Goal: Transaction & Acquisition: Book appointment/travel/reservation

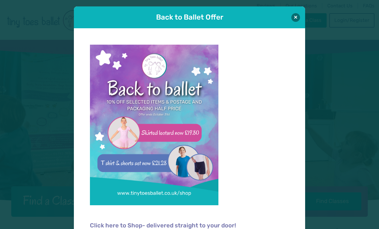
scroll to position [1, 0]
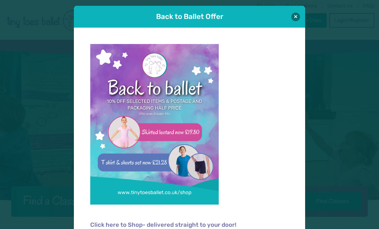
click at [294, 16] on button at bounding box center [295, 17] width 9 height 9
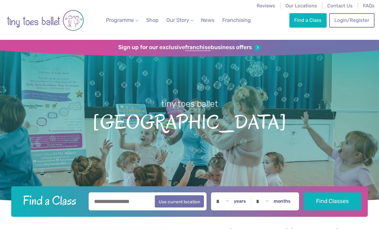
click at [305, 20] on link "Find a Class" at bounding box center [307, 20] width 37 height 14
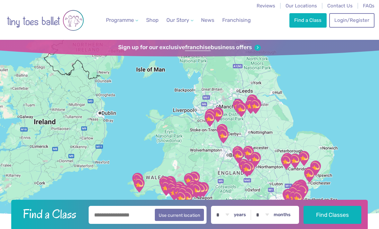
click at [348, 21] on link "Login/Register" at bounding box center [351, 20] width 45 height 14
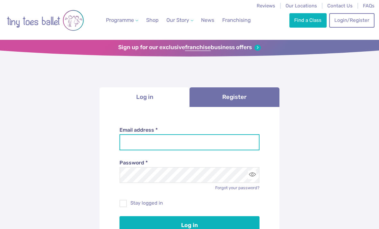
click at [184, 148] on input "Email address *" at bounding box center [189, 142] width 140 height 16
type input "**********"
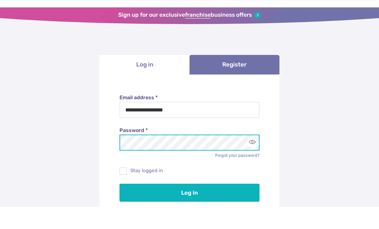
scroll to position [16, 0]
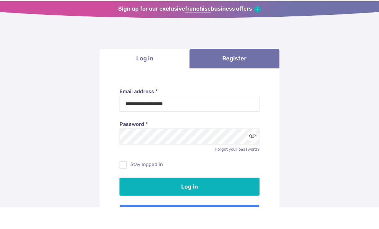
click at [205, 200] on button "Log in" at bounding box center [189, 209] width 140 height 18
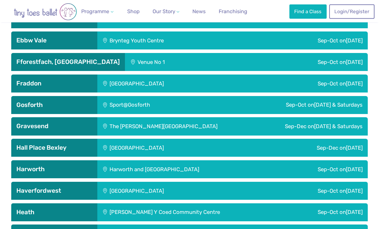
scroll to position [815, 0]
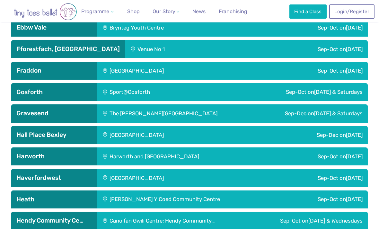
click at [326, 95] on span "Thursday & Saturdays" at bounding box center [338, 92] width 48 height 6
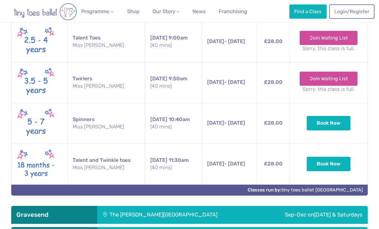
scroll to position [988, 0]
click at [332, 130] on button "Book Now" at bounding box center [328, 123] width 44 height 14
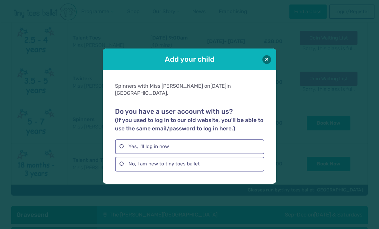
click at [174, 154] on label "Yes, I'll log in now" at bounding box center [189, 146] width 149 height 15
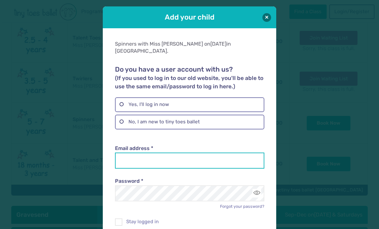
click at [179, 153] on input "Email address *" at bounding box center [189, 160] width 149 height 16
type input "**********"
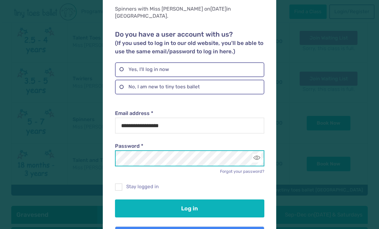
scroll to position [35, 0]
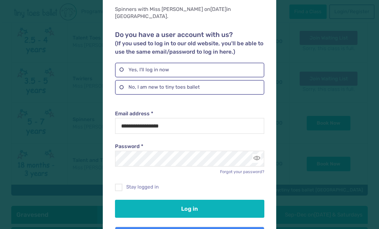
click at [188, 203] on button "Log in" at bounding box center [189, 209] width 149 height 18
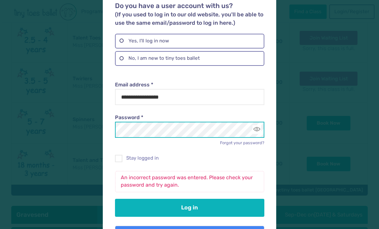
scroll to position [62, 0]
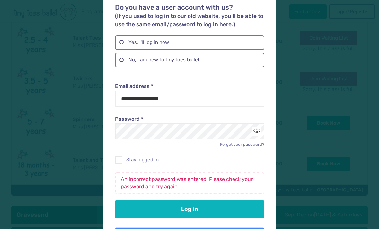
click at [194, 201] on button "Log in" at bounding box center [189, 209] width 149 height 18
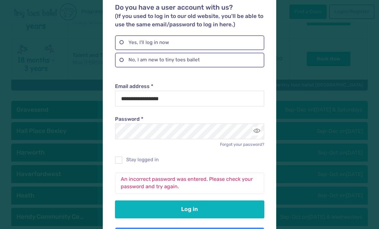
scroll to position [1124, 0]
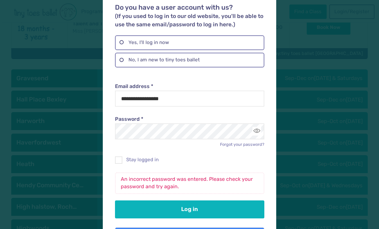
click at [248, 142] on link "Forgot your password?" at bounding box center [242, 144] width 44 height 5
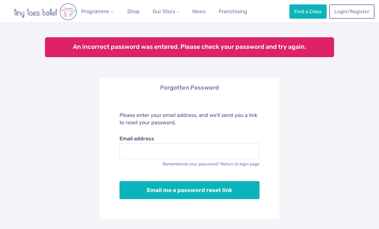
scroll to position [40, 0]
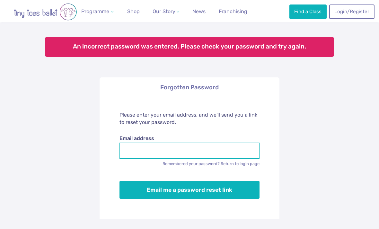
click at [215, 152] on input "Email address" at bounding box center [189, 150] width 140 height 16
type input "**********"
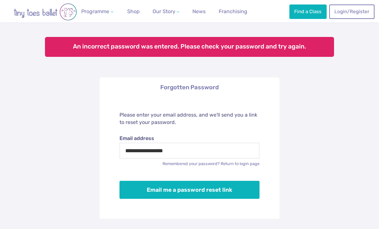
click at [199, 189] on button "Email me a password reset link" at bounding box center [189, 190] width 140 height 18
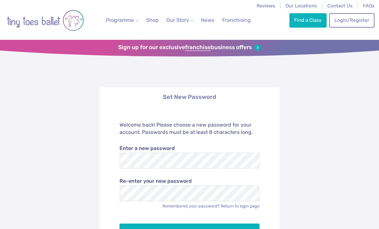
click at [165, 149] on label "Enter a new password" at bounding box center [189, 148] width 140 height 7
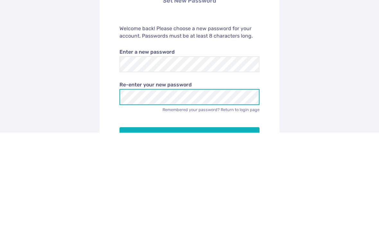
scroll to position [31, 0]
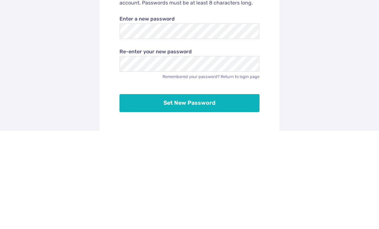
click at [228, 192] on button "Set New Password" at bounding box center [189, 201] width 140 height 18
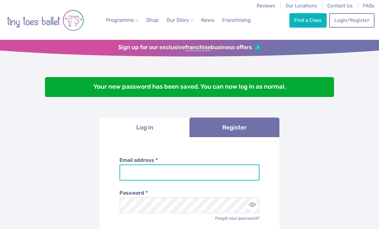
click at [213, 178] on input "Email address *" at bounding box center [189, 172] width 140 height 16
type input "**********"
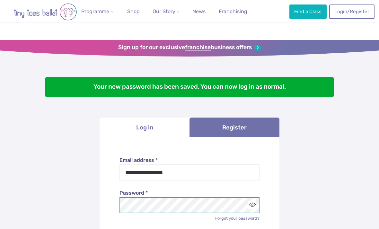
scroll to position [79, 0]
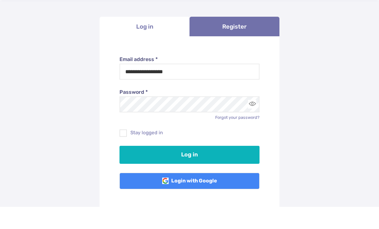
click at [208, 168] on button "Log in" at bounding box center [189, 177] width 140 height 18
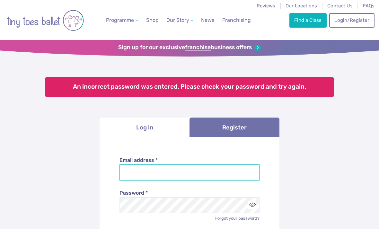
click at [200, 176] on input "Email address *" at bounding box center [189, 172] width 140 height 16
type input "**********"
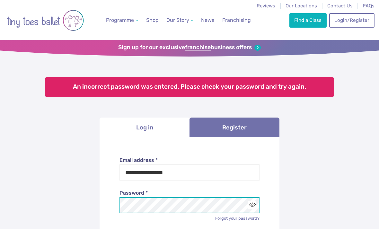
scroll to position [79, 0]
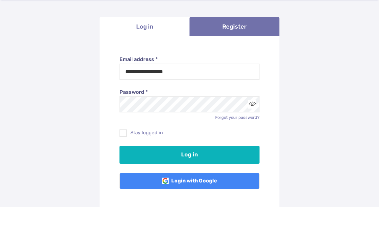
click at [213, 168] on button "Log in" at bounding box center [189, 177] width 140 height 18
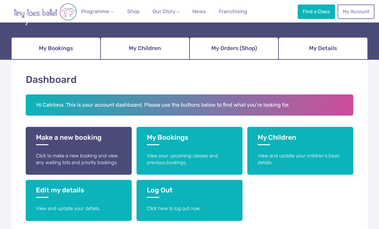
scroll to position [60, 0]
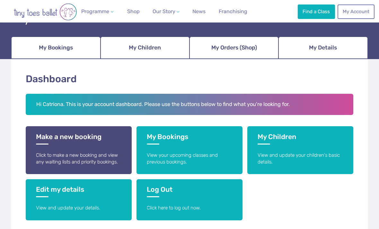
click at [96, 133] on h3 "Make a new booking" at bounding box center [78, 138] width 85 height 12
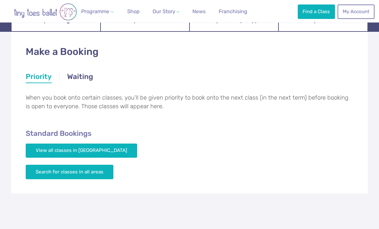
scroll to position [90, 0]
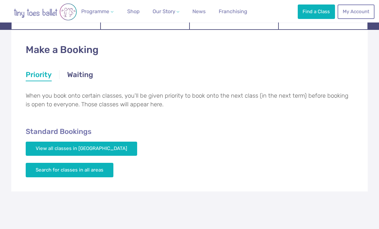
click at [119, 147] on link "View all classes in Newcastle Upon Tyne" at bounding box center [81, 148] width 111 height 14
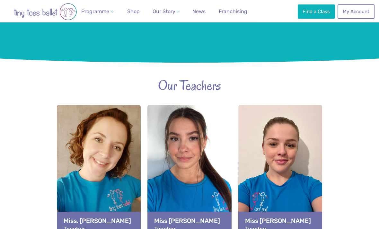
scroll to position [627, 0]
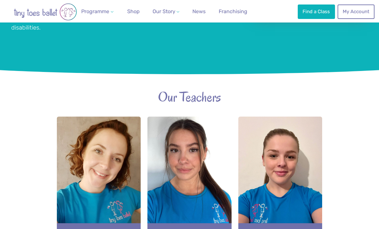
click at [314, 15] on link "Find a Class" at bounding box center [315, 11] width 37 height 14
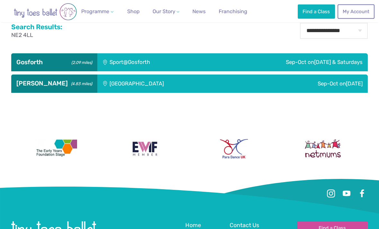
scroll to position [227, 0]
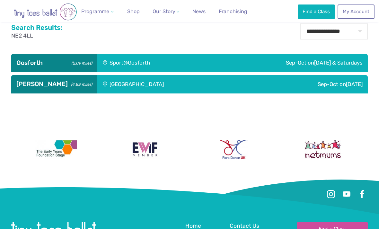
click at [297, 72] on div "Sep-Oct [DATE] & Saturdays" at bounding box center [286, 63] width 162 height 18
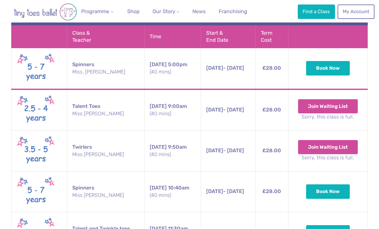
scroll to position [303, 0]
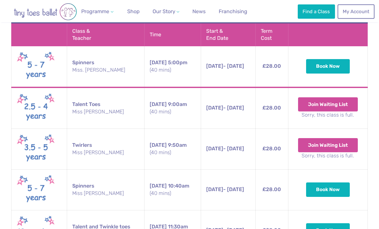
click at [342, 197] on button "Book Now" at bounding box center [328, 190] width 44 height 14
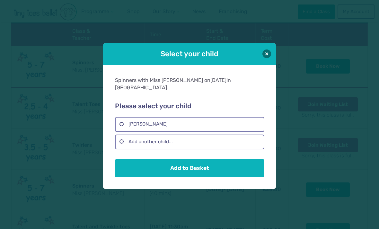
click at [174, 131] on label "Orla Breakey" at bounding box center [189, 124] width 149 height 15
click at [190, 172] on button "Add to Basket" at bounding box center [189, 168] width 149 height 18
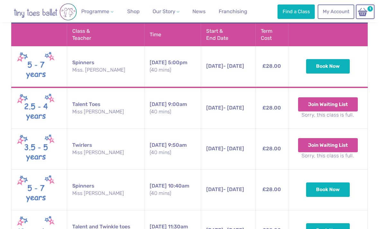
click at [368, 14] on img at bounding box center [362, 11] width 12 height 9
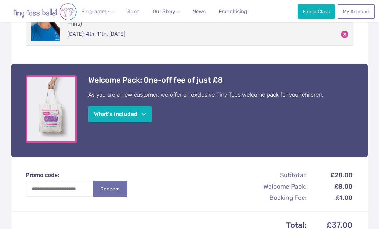
scroll to position [161, 0]
click at [146, 109] on button "What's included" at bounding box center [119, 114] width 63 height 16
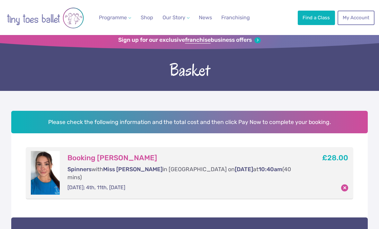
scroll to position [0, 0]
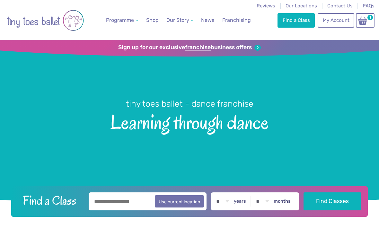
click at [367, 15] on span "1" at bounding box center [369, 17] width 7 height 7
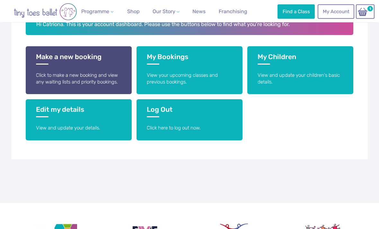
scroll to position [50, 0]
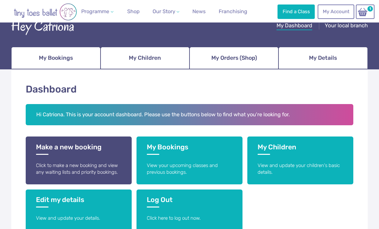
click at [368, 13] on img at bounding box center [362, 11] width 12 height 9
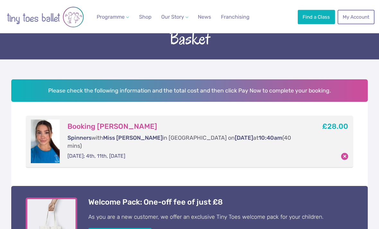
scroll to position [129, 0]
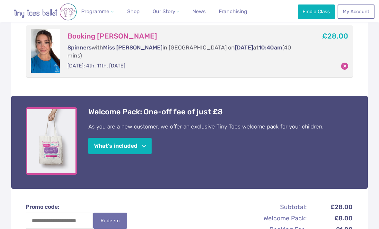
click at [151, 138] on button "What's included" at bounding box center [119, 146] width 63 height 16
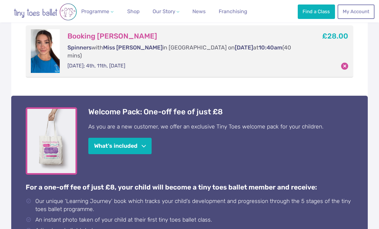
click at [166, 176] on p "For a one-off fee of just £8, your child will become a tiny toes ballet member …" at bounding box center [189, 183] width 327 height 17
click at [147, 140] on button "What's included" at bounding box center [119, 146] width 63 height 16
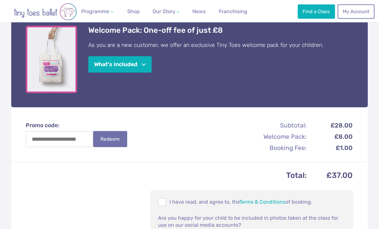
scroll to position [210, 0]
click at [70, 134] on input "Promo code:" at bounding box center [59, 139] width 67 height 16
type input "*********"
click at [112, 132] on button "Redeem" at bounding box center [110, 139] width 34 height 16
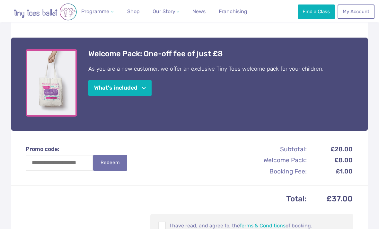
scroll to position [315, 0]
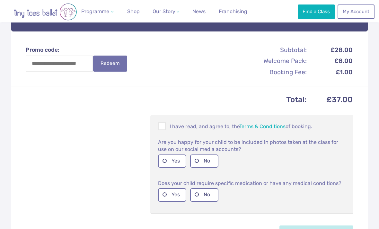
click at [203, 154] on label "No" at bounding box center [204, 160] width 28 height 13
click at [171, 188] on label "Yes" at bounding box center [172, 194] width 28 height 13
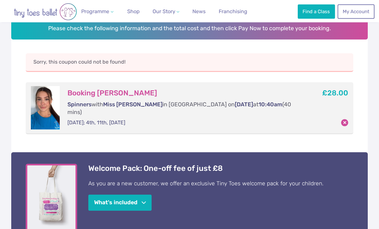
scroll to position [0, 0]
